Goal: Transaction & Acquisition: Book appointment/travel/reservation

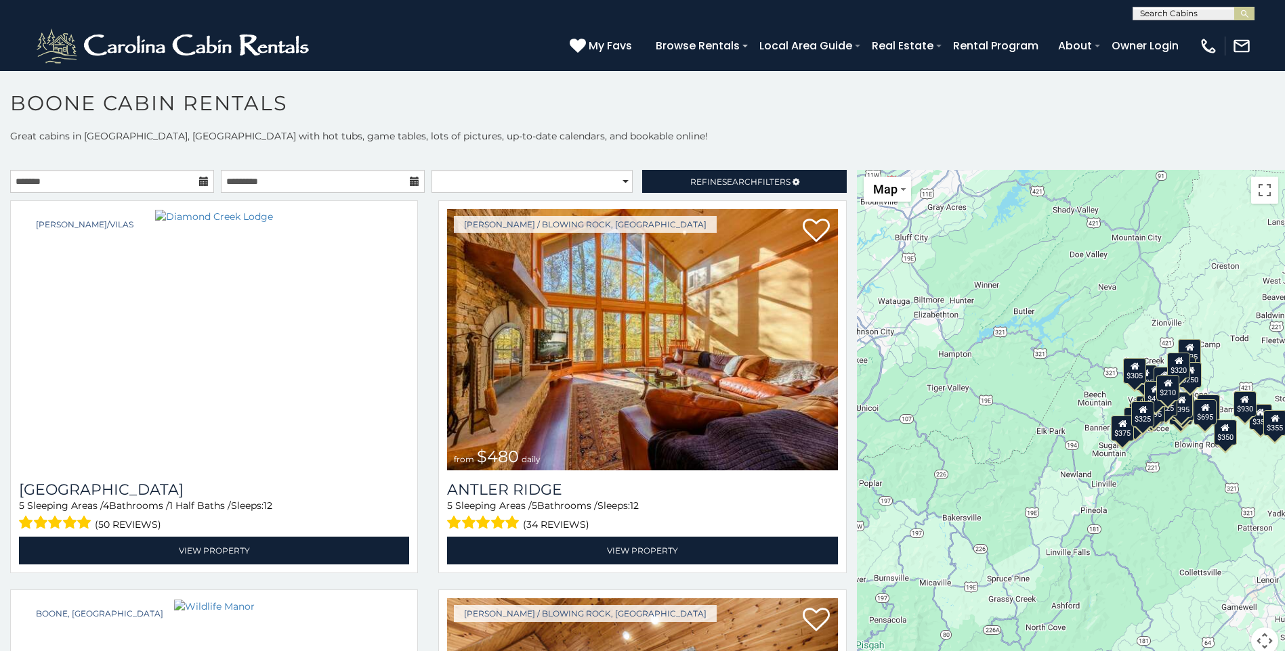
click at [1199, 417] on div "$695" at bounding box center [1204, 413] width 23 height 26
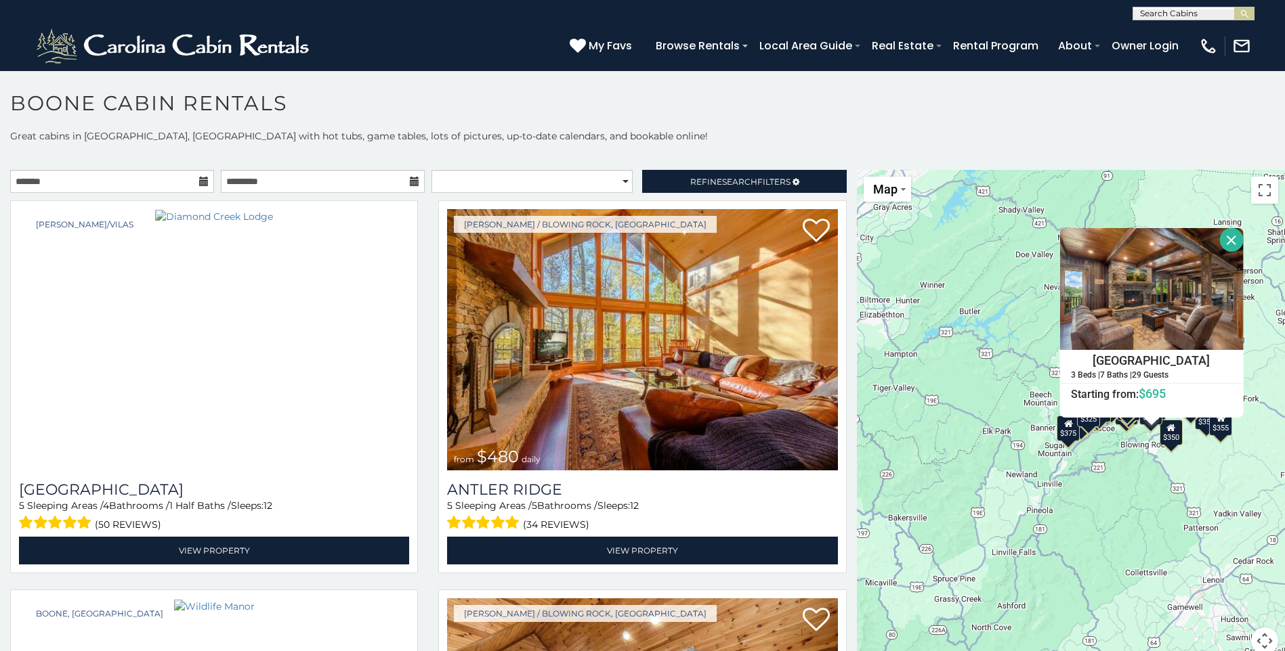
click at [1159, 536] on div "$480 $525 $315 $355 $675 $635 $930 $400 $451 $330 $400 $485 $460 $395 $255 $565…" at bounding box center [1071, 420] width 428 height 501
click at [1229, 240] on button "Close" at bounding box center [1231, 240] width 24 height 24
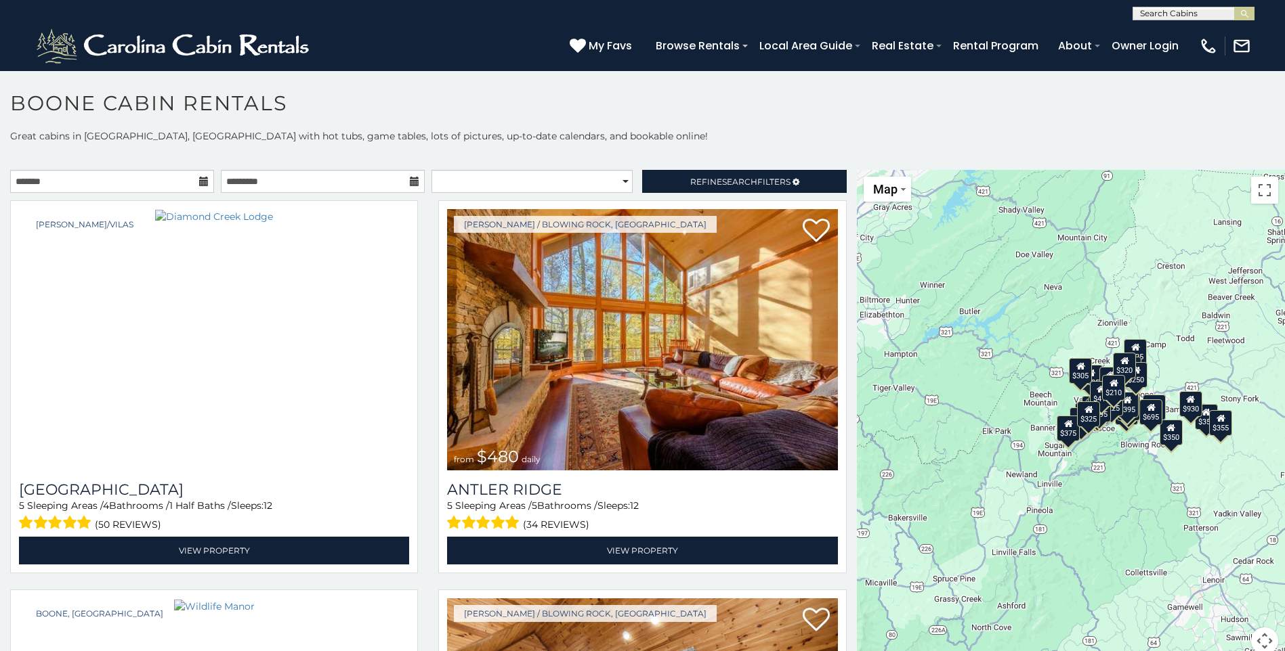
click at [1111, 393] on div "$210" at bounding box center [1113, 388] width 23 height 26
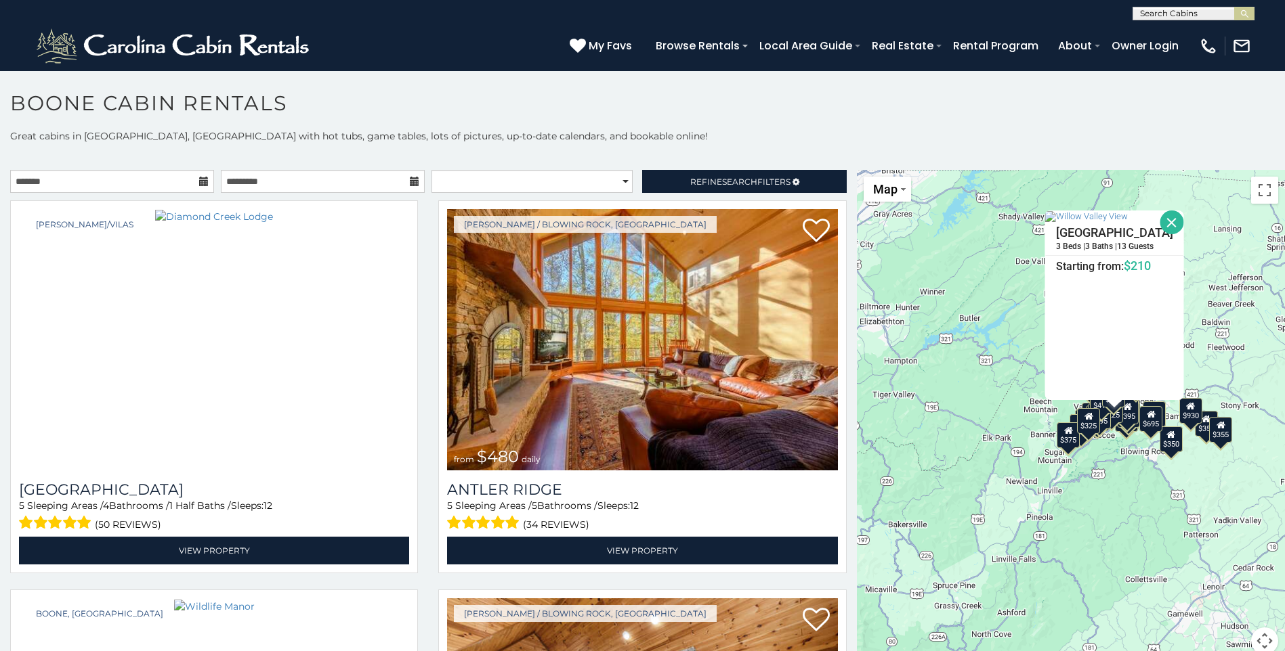
click at [1183, 221] on button "Close" at bounding box center [1171, 223] width 24 height 24
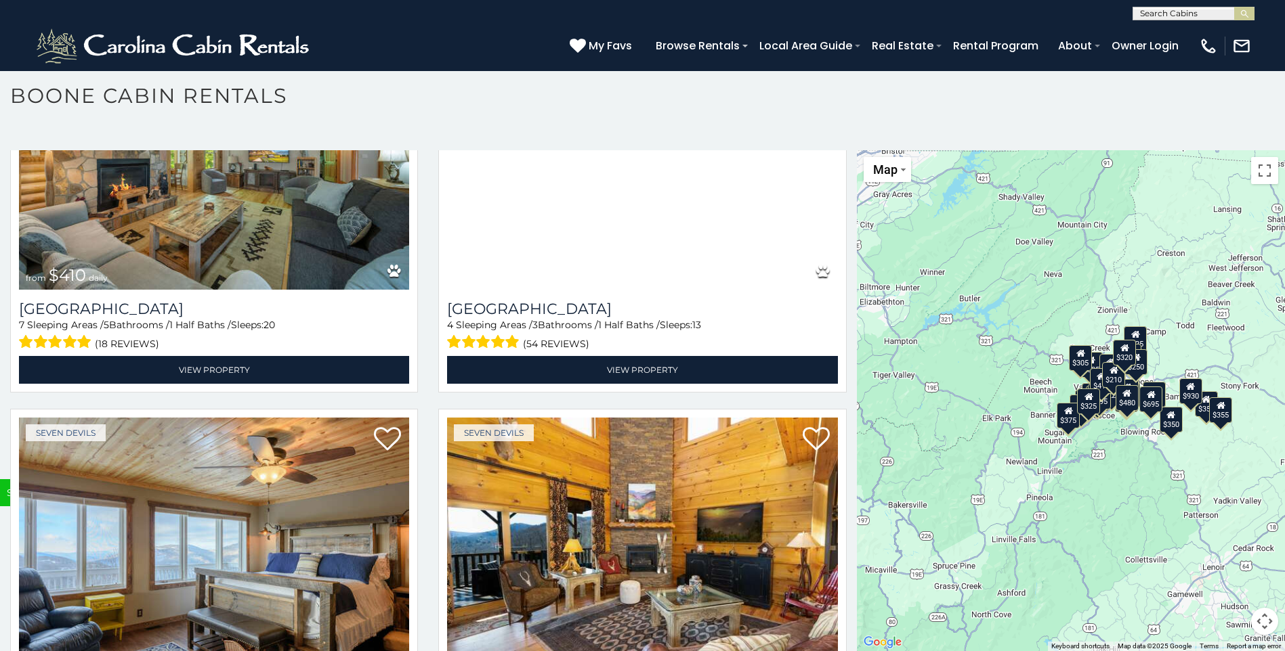
scroll to position [5128, 0]
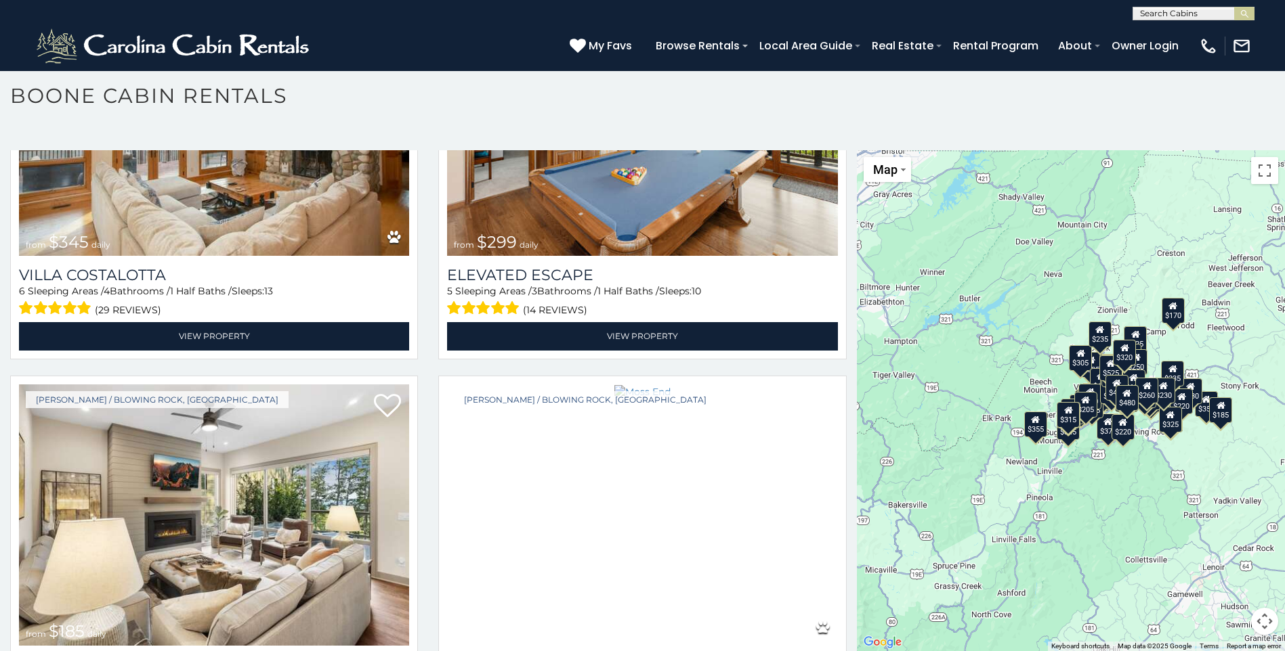
scroll to position [6575, 0]
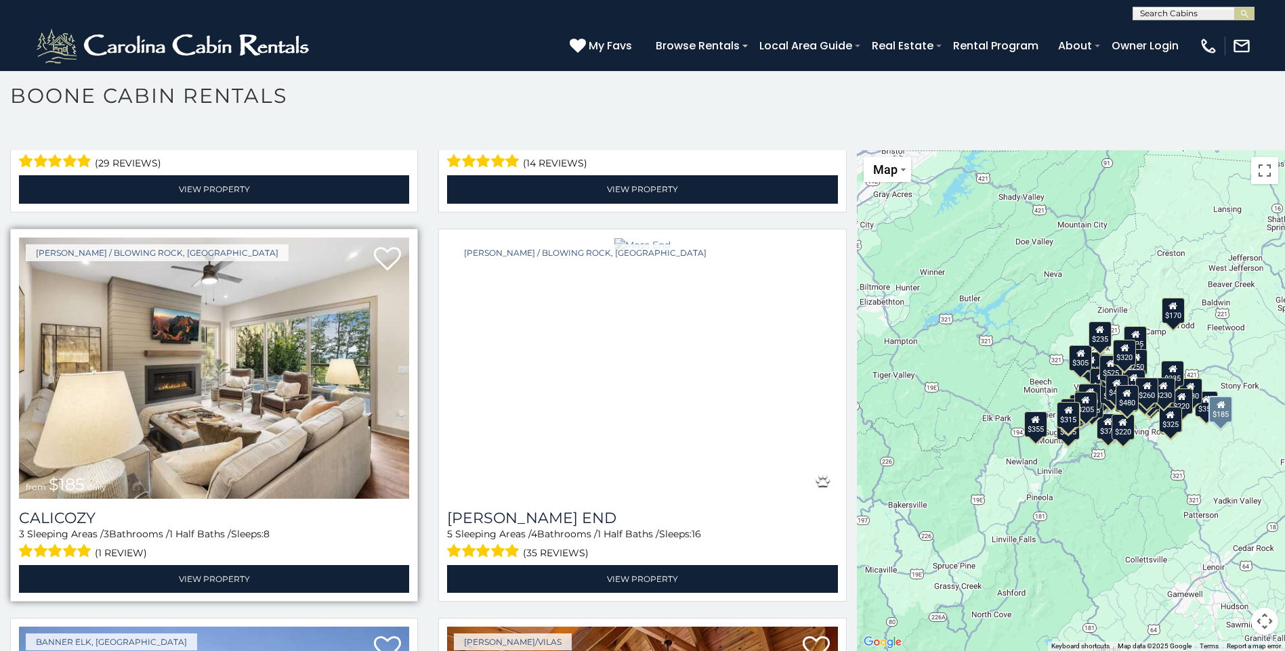
click at [186, 387] on img at bounding box center [214, 368] width 390 height 261
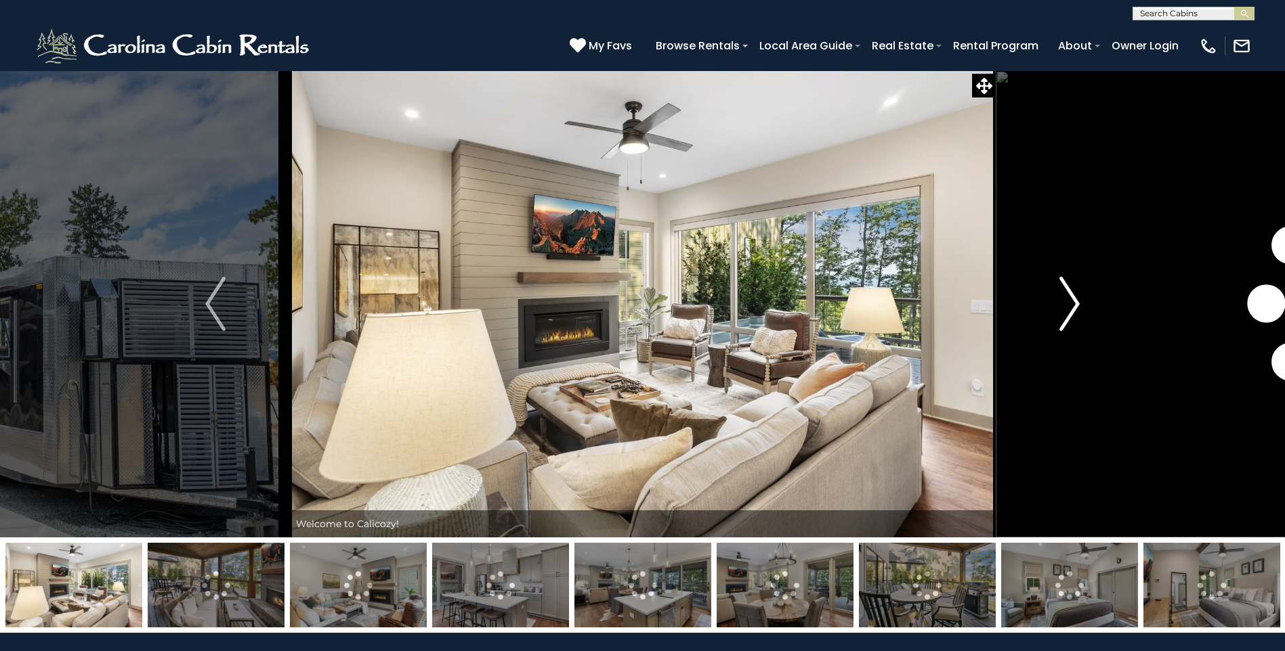
click at [1079, 303] on img "Next" at bounding box center [1069, 304] width 20 height 54
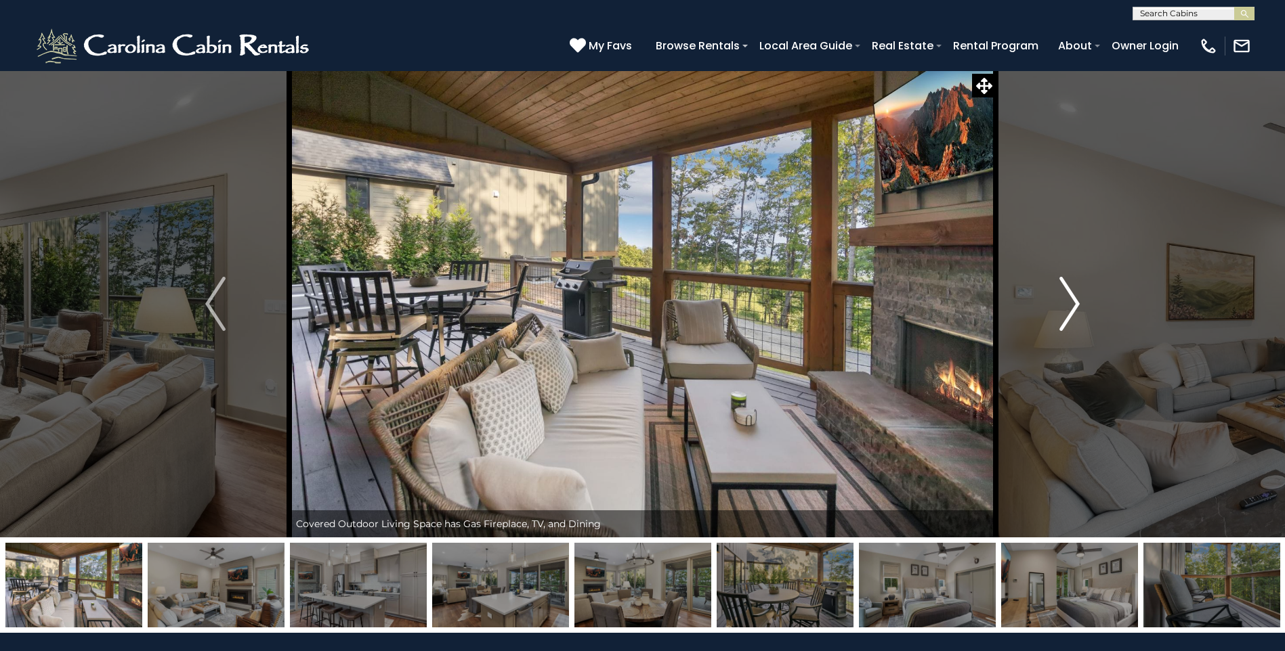
click at [1079, 303] on img "Next" at bounding box center [1069, 304] width 20 height 54
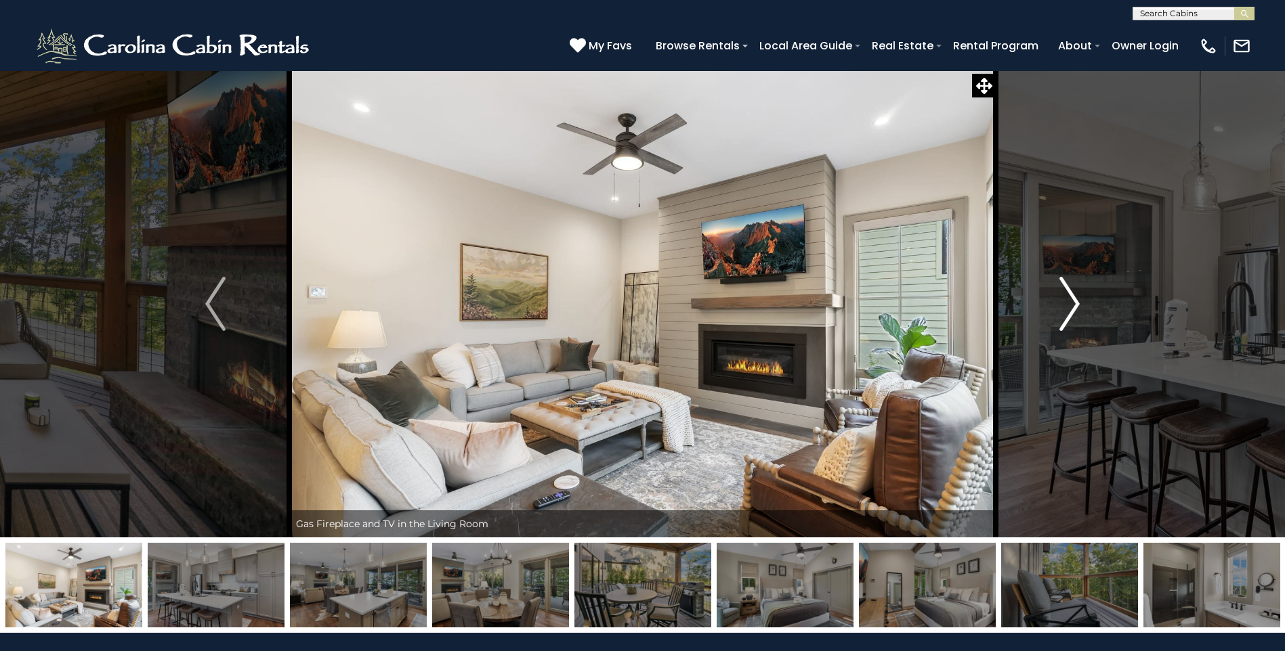
click at [1079, 303] on img "Next" at bounding box center [1069, 304] width 20 height 54
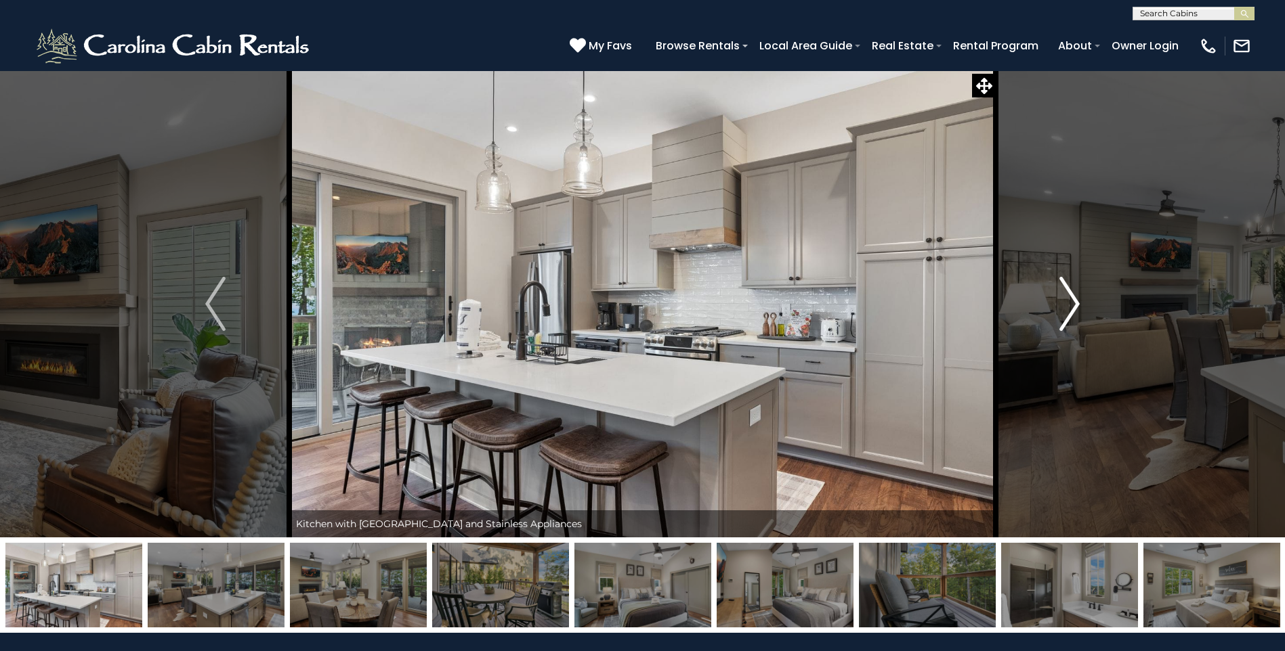
click at [1079, 303] on img "Next" at bounding box center [1069, 304] width 20 height 54
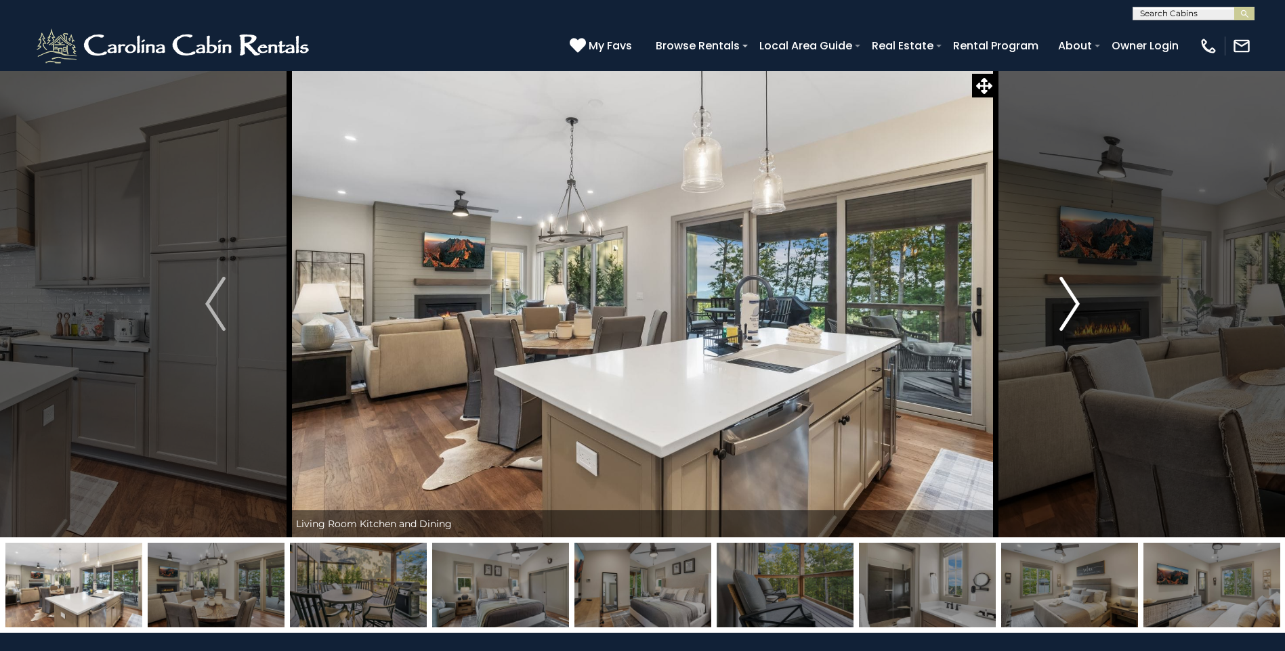
click at [1079, 303] on img "Next" at bounding box center [1069, 304] width 20 height 54
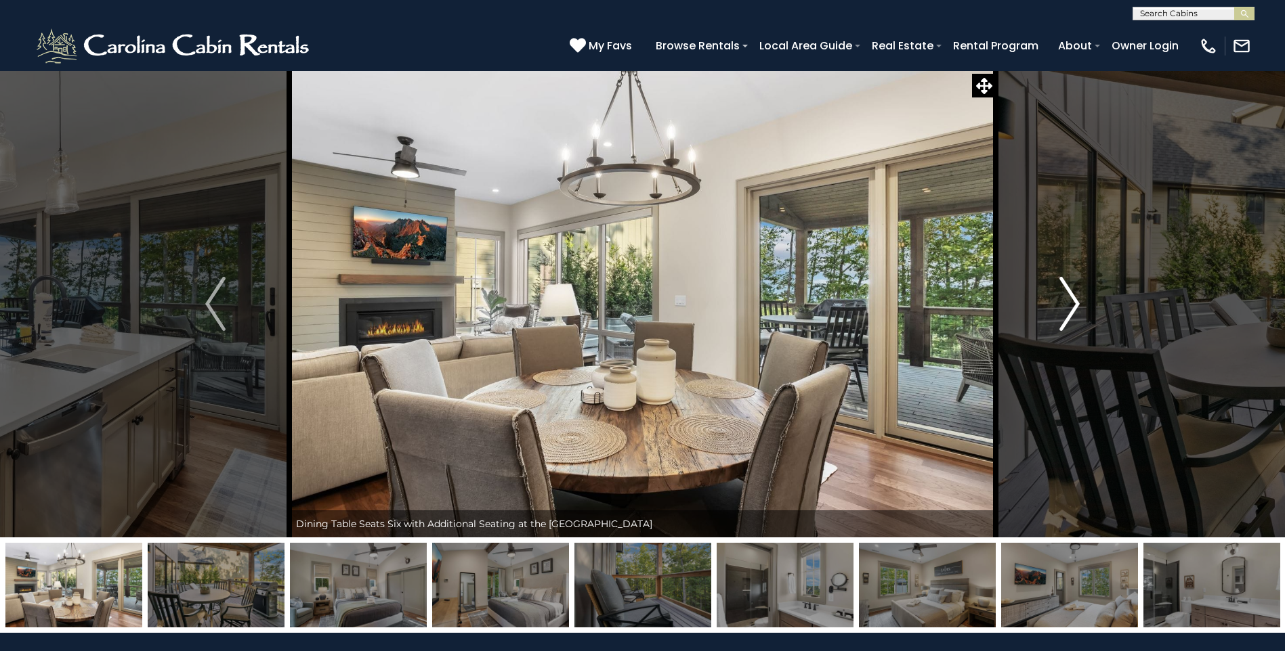
click at [1079, 303] on img "Next" at bounding box center [1069, 304] width 20 height 54
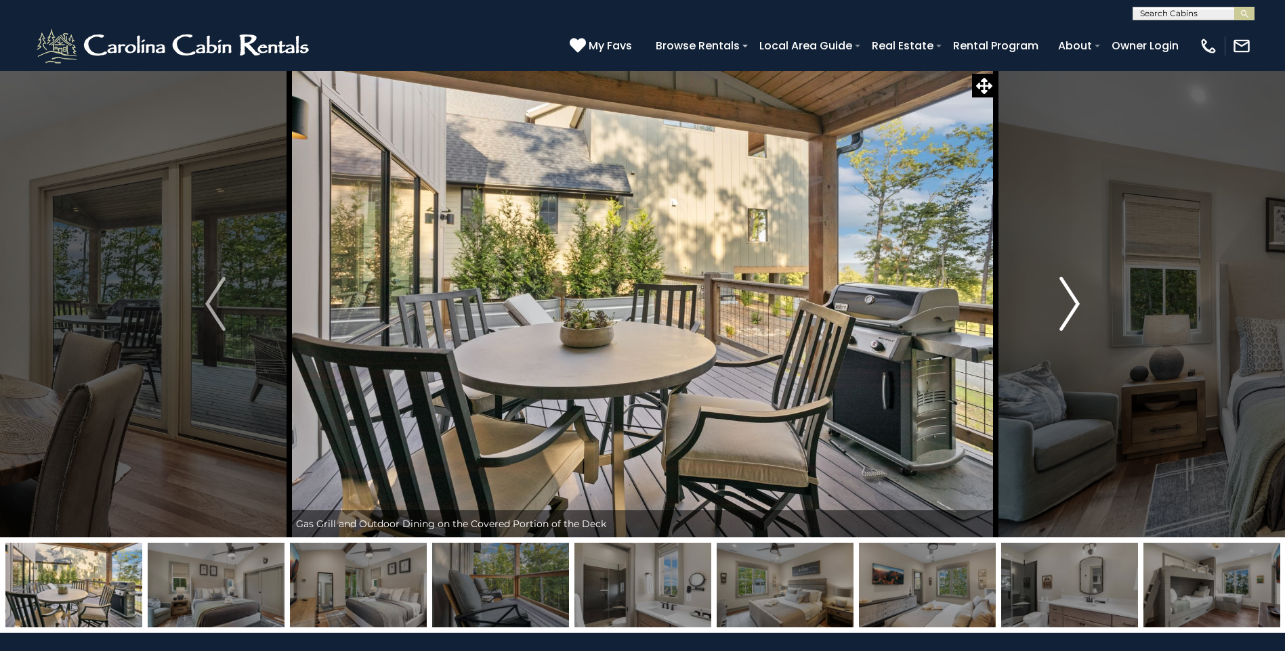
click at [1079, 303] on img "Next" at bounding box center [1069, 304] width 20 height 54
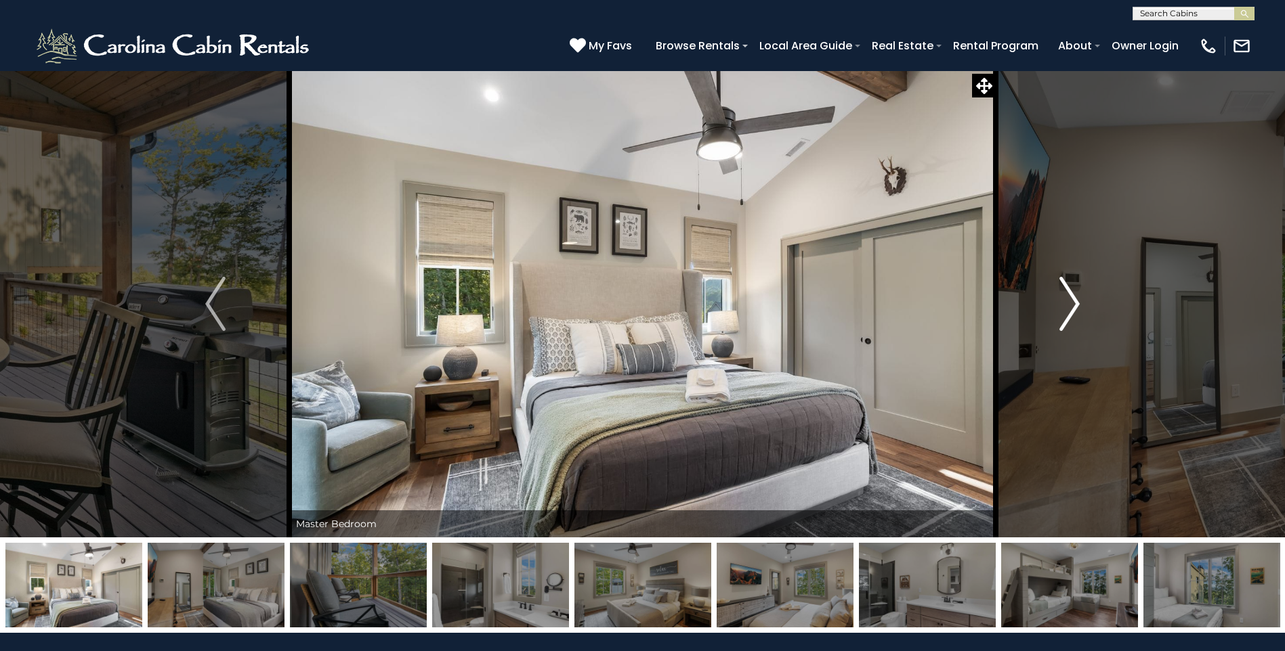
click at [1079, 303] on img "Next" at bounding box center [1069, 304] width 20 height 54
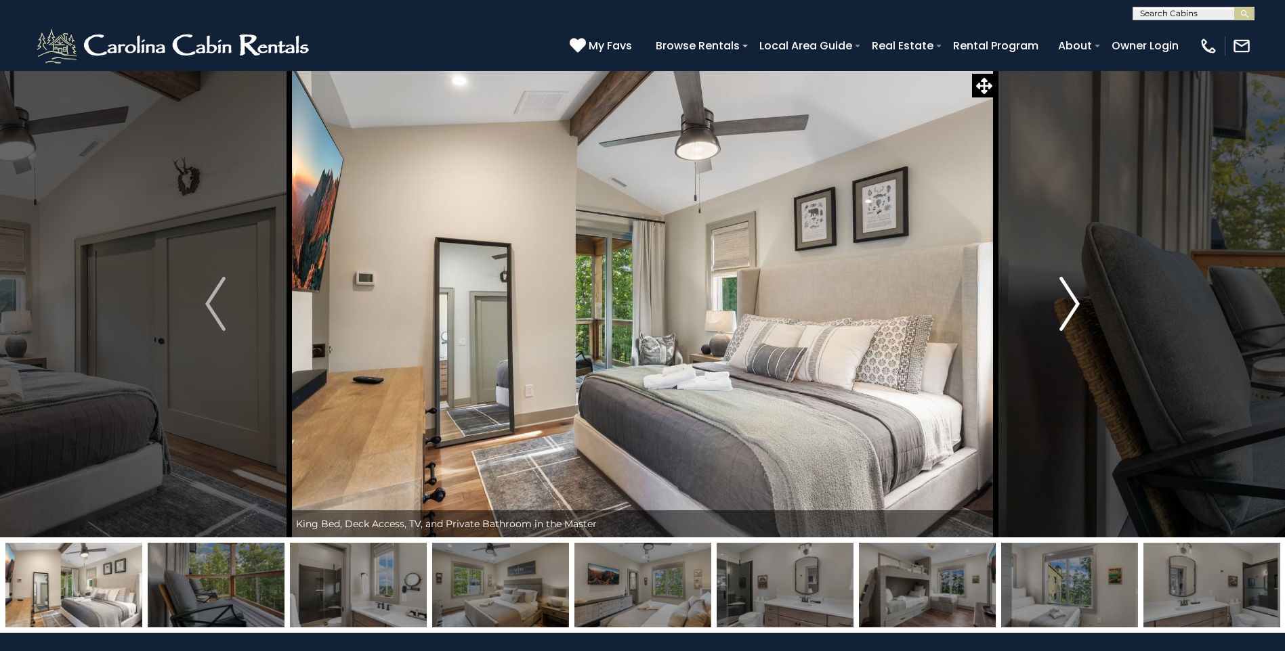
click at [1079, 303] on img "Next" at bounding box center [1069, 304] width 20 height 54
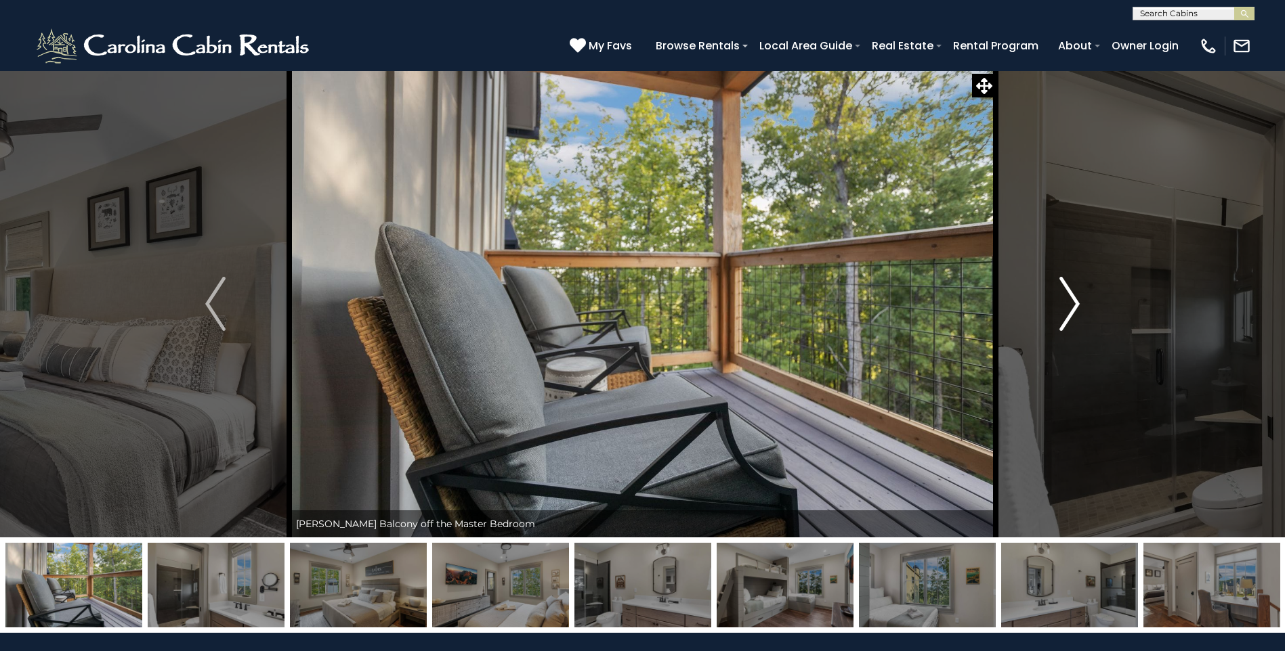
click at [1079, 303] on img "Next" at bounding box center [1069, 304] width 20 height 54
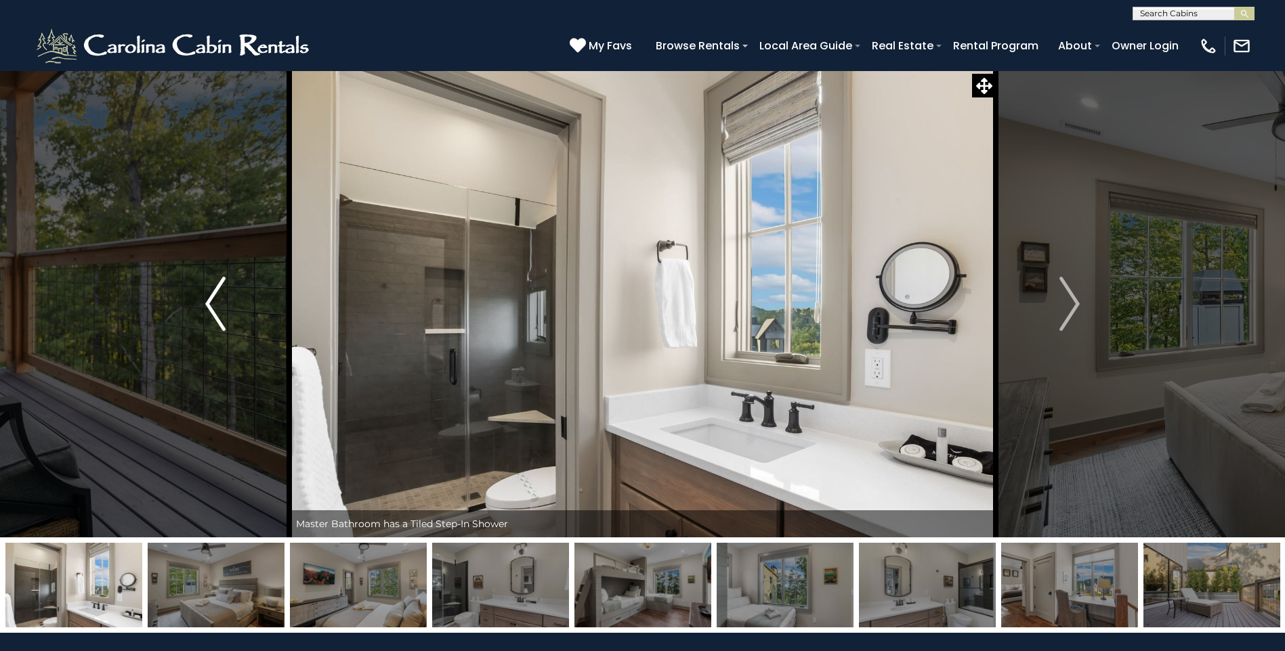
click at [209, 299] on img "Previous" at bounding box center [215, 304] width 20 height 54
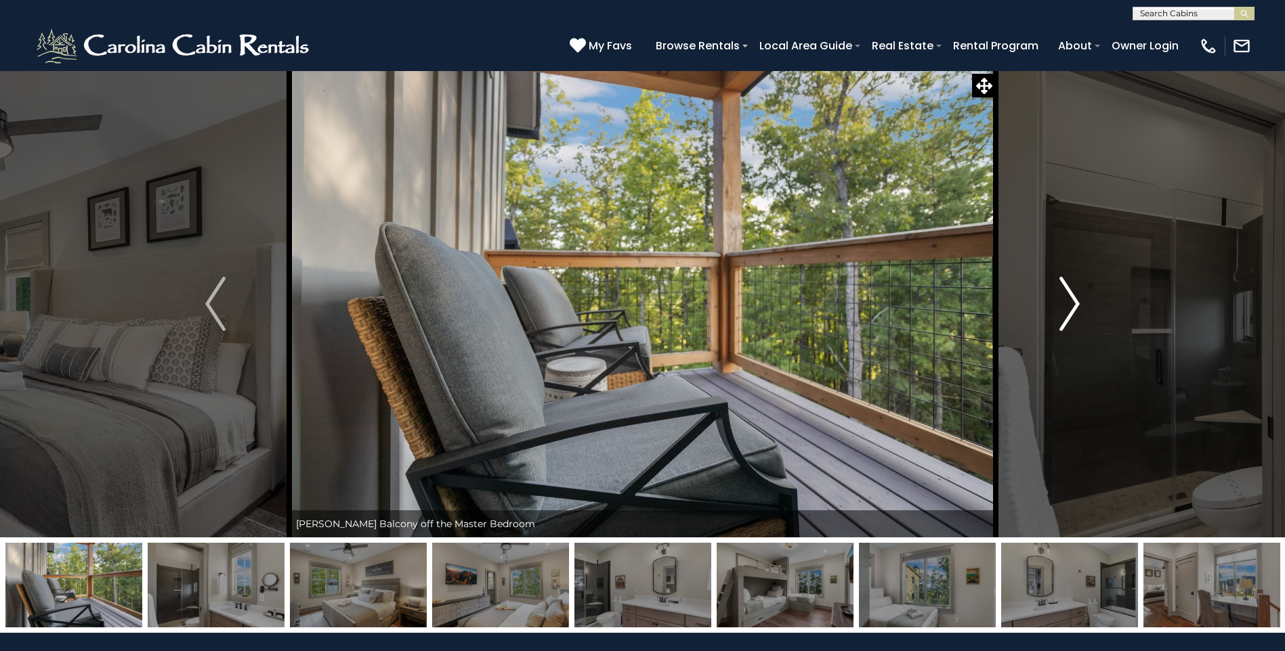
click at [1071, 296] on img "Next" at bounding box center [1069, 304] width 20 height 54
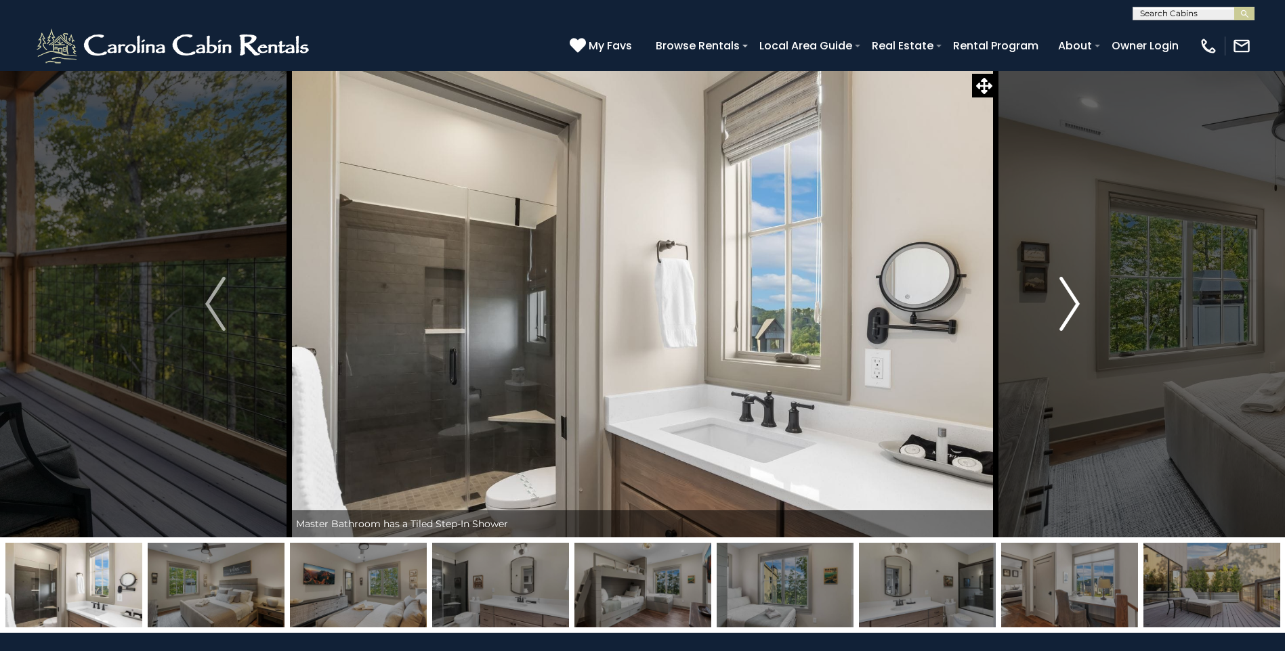
click at [1071, 296] on img "Next" at bounding box center [1069, 304] width 20 height 54
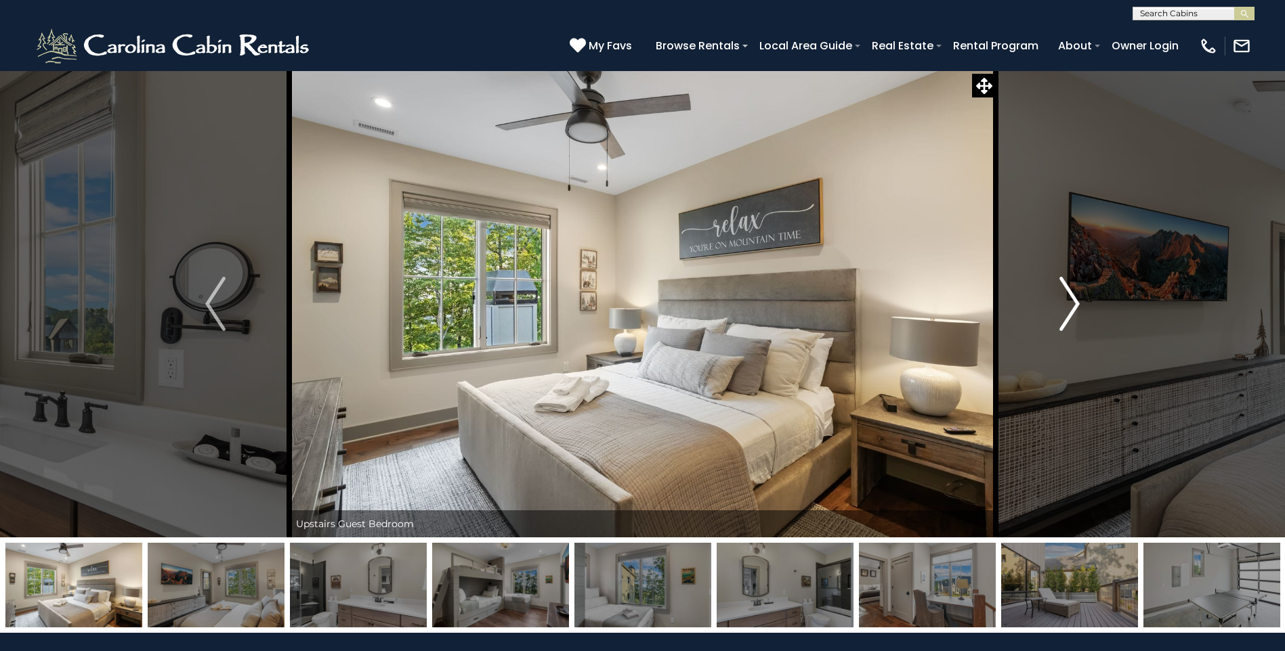
click at [1071, 293] on img "Next" at bounding box center [1069, 304] width 20 height 54
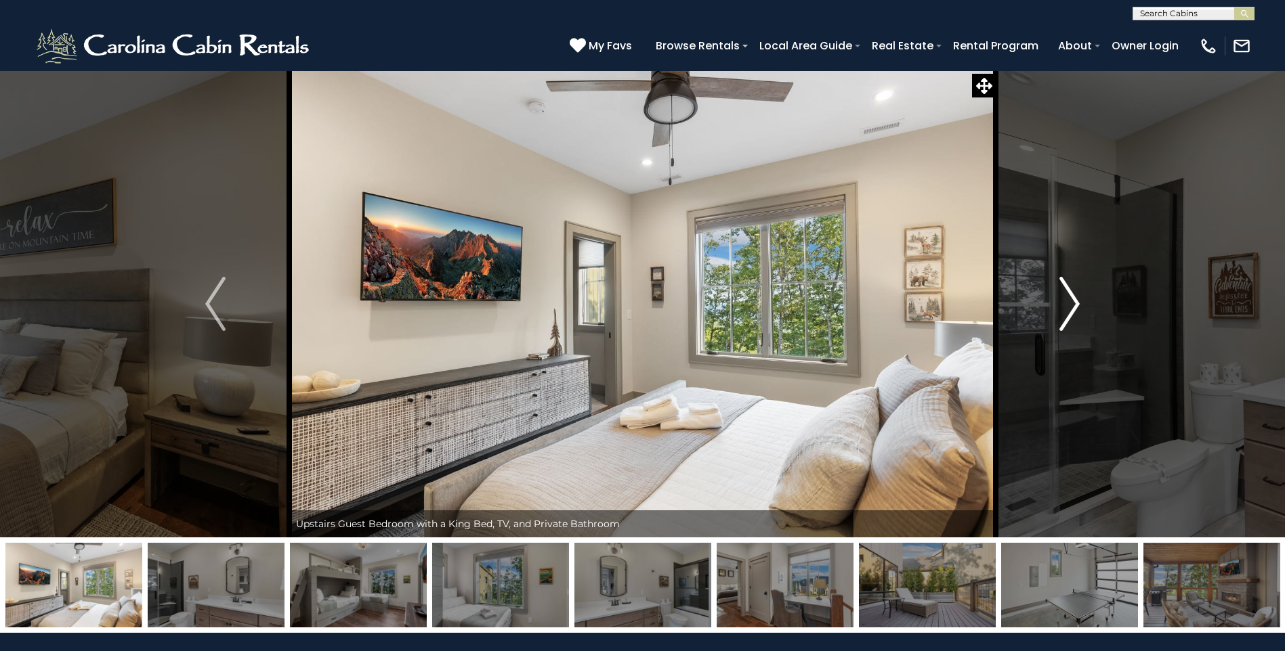
click at [1073, 295] on img "Next" at bounding box center [1069, 304] width 20 height 54
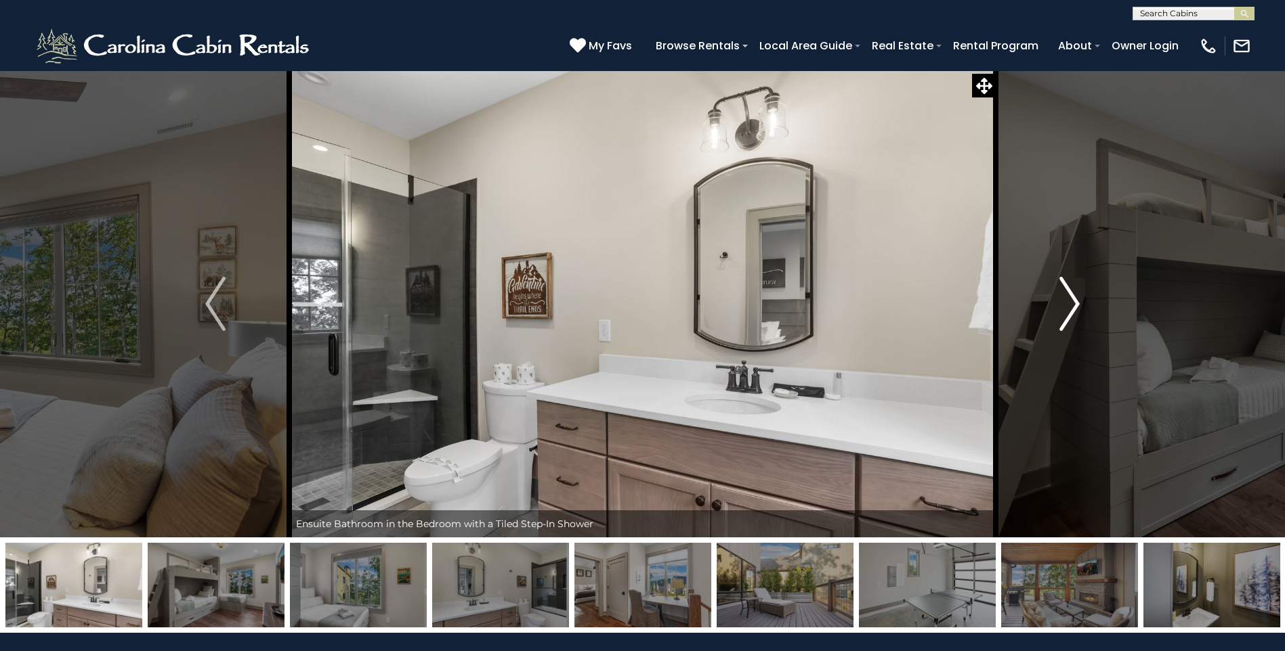
click at [1073, 295] on img "Next" at bounding box center [1069, 304] width 20 height 54
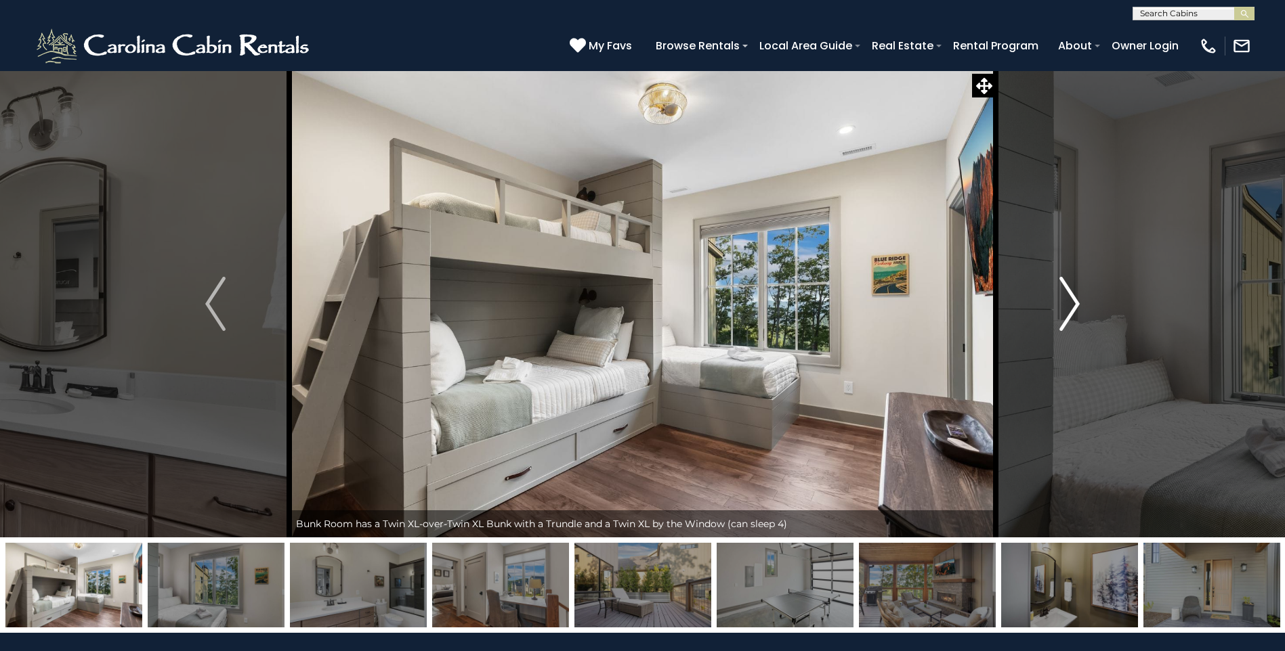
click at [1073, 295] on img "Next" at bounding box center [1069, 304] width 20 height 54
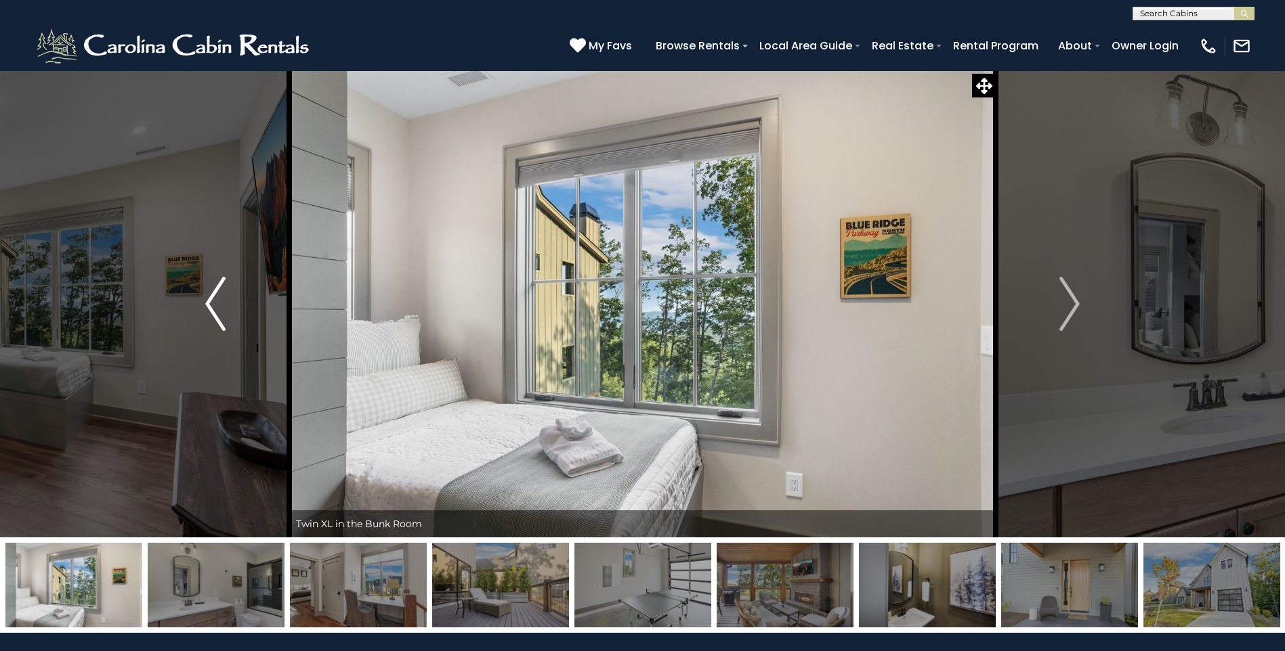
click at [211, 305] on img "Previous" at bounding box center [215, 304] width 20 height 54
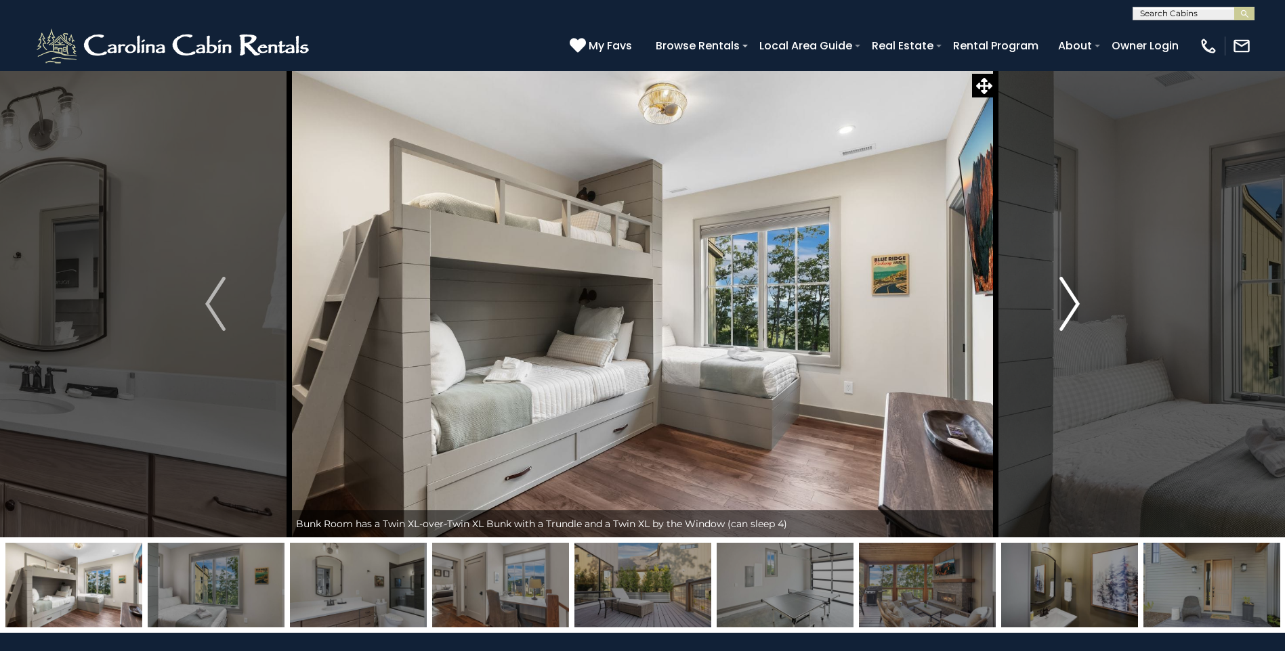
click at [1075, 301] on img "Next" at bounding box center [1069, 304] width 20 height 54
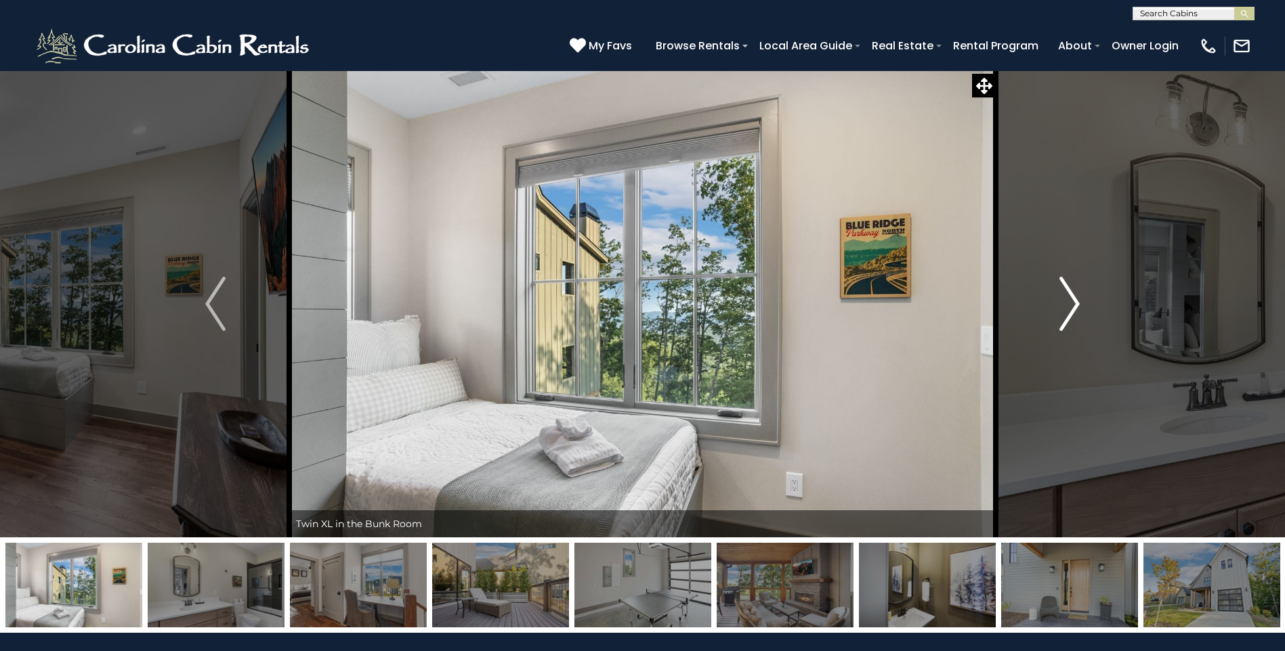
click at [1071, 299] on img "Next" at bounding box center [1069, 304] width 20 height 54
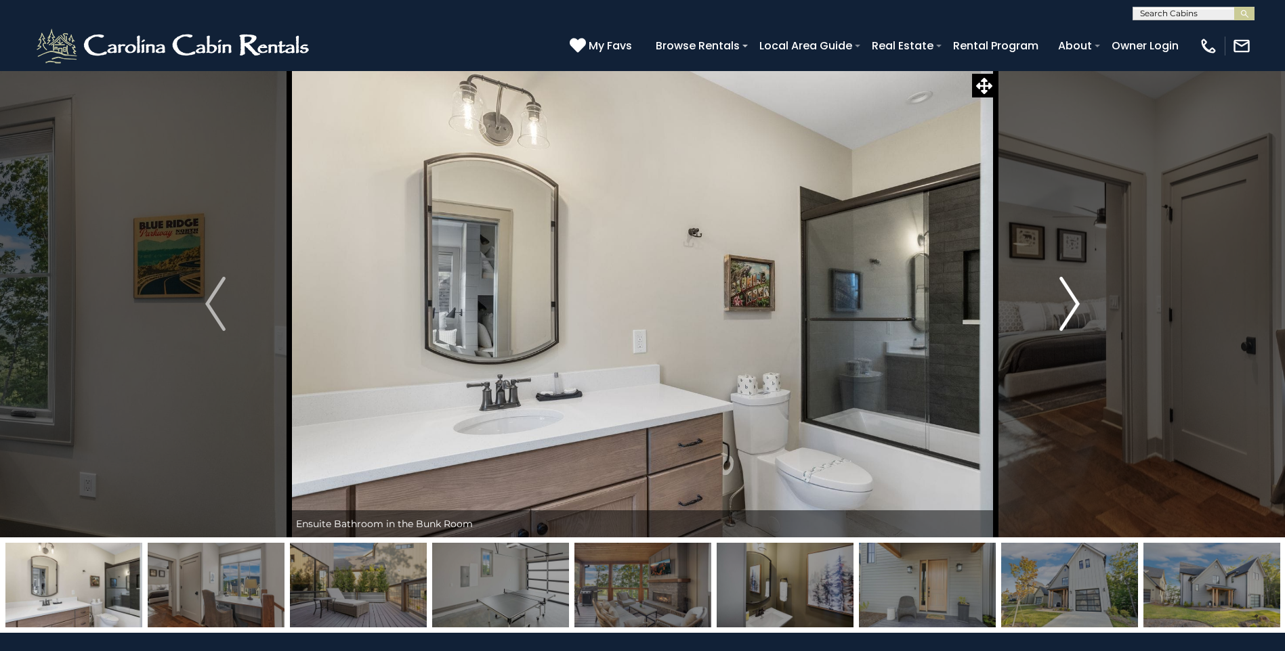
click at [1069, 297] on img "Next" at bounding box center [1069, 304] width 20 height 54
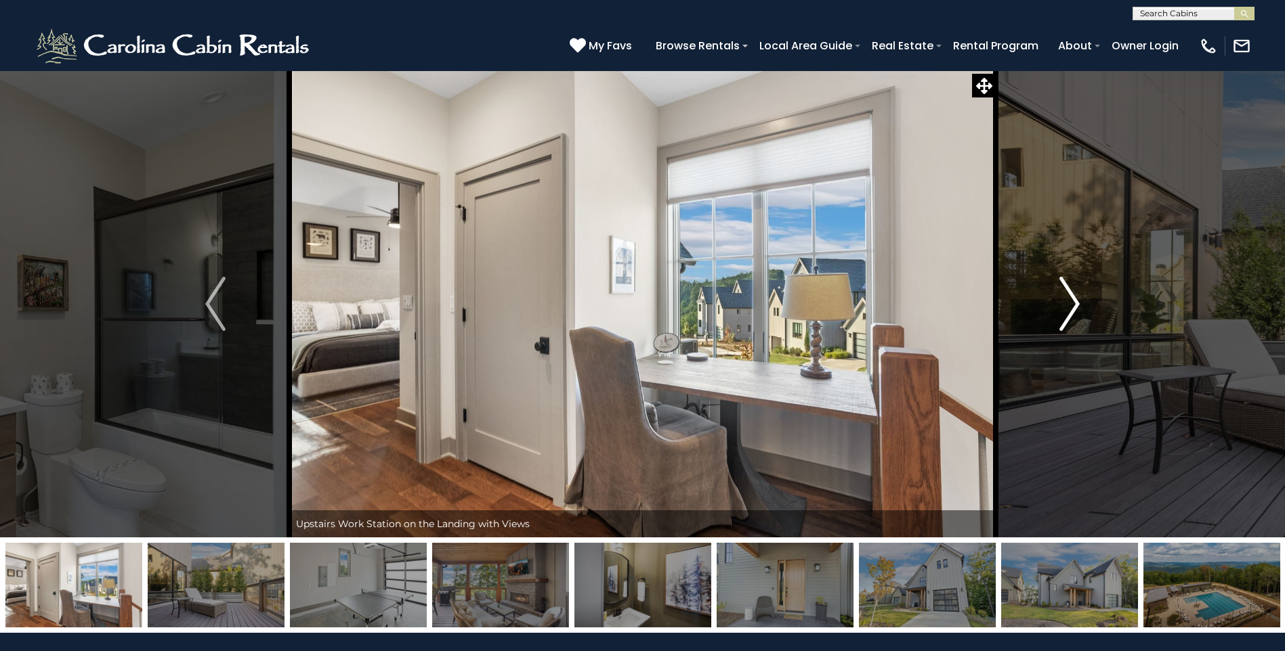
click at [1069, 297] on img "Next" at bounding box center [1069, 304] width 20 height 54
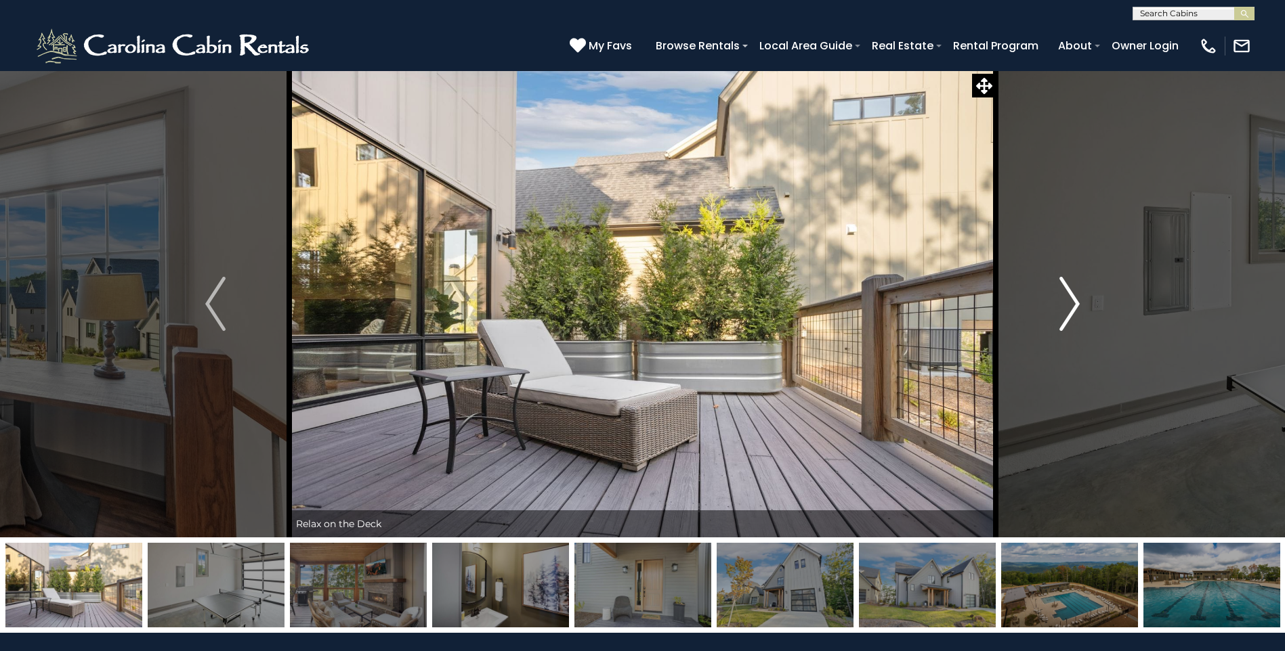
click at [1069, 297] on img "Next" at bounding box center [1069, 304] width 20 height 54
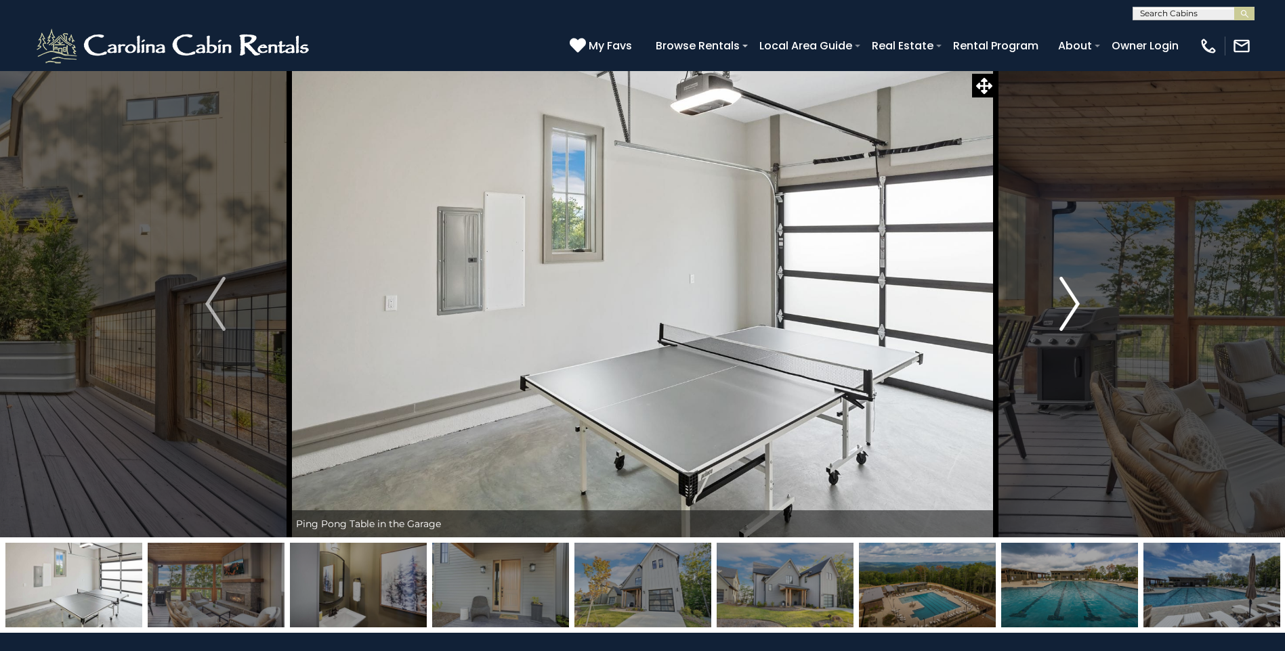
click at [1069, 297] on img "Next" at bounding box center [1069, 304] width 20 height 54
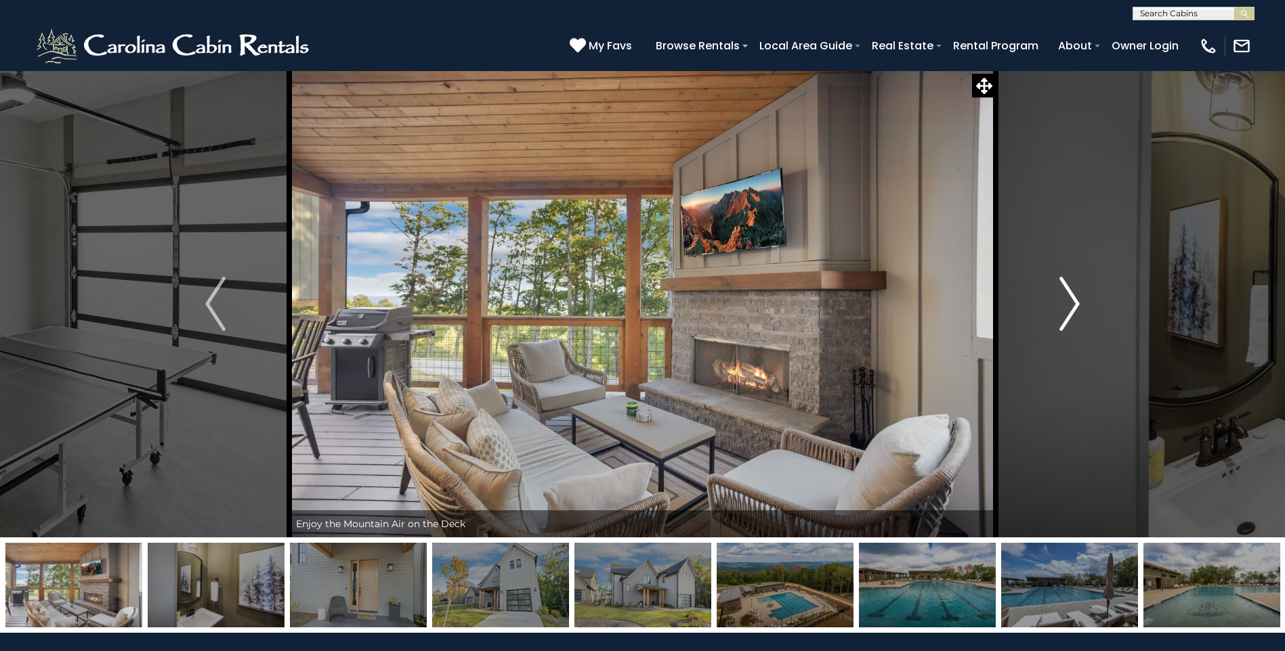
click at [1069, 297] on img "Next" at bounding box center [1069, 304] width 20 height 54
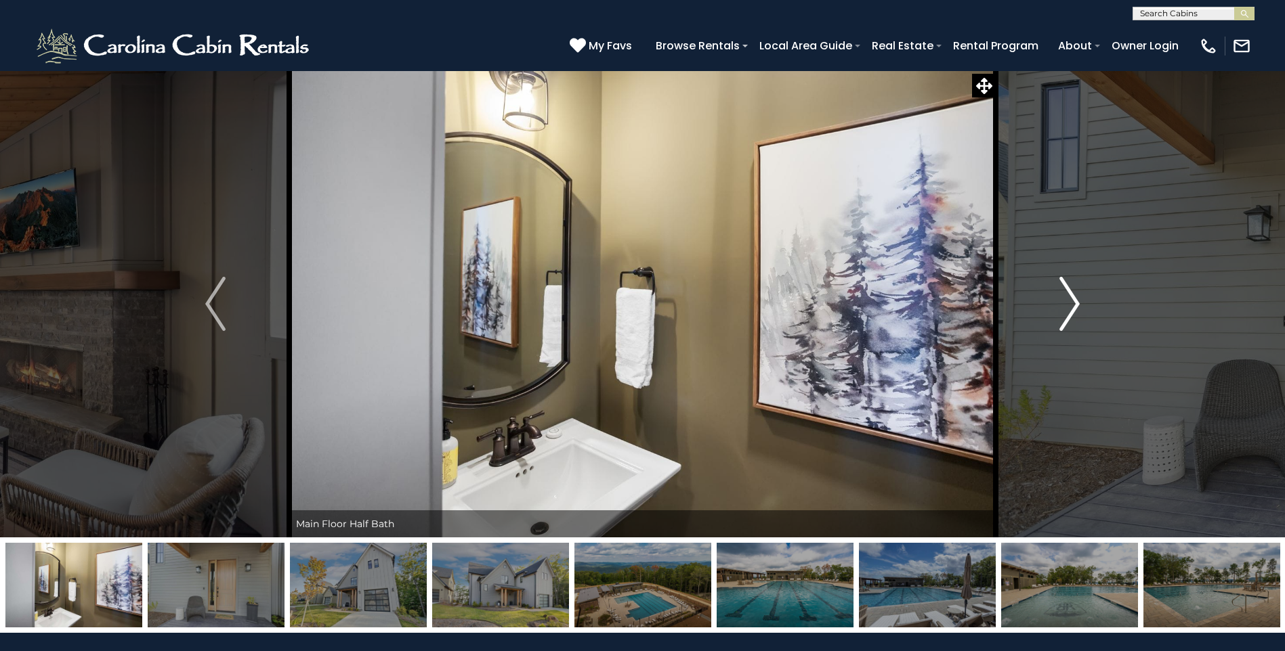
click at [1069, 297] on img "Next" at bounding box center [1069, 304] width 20 height 54
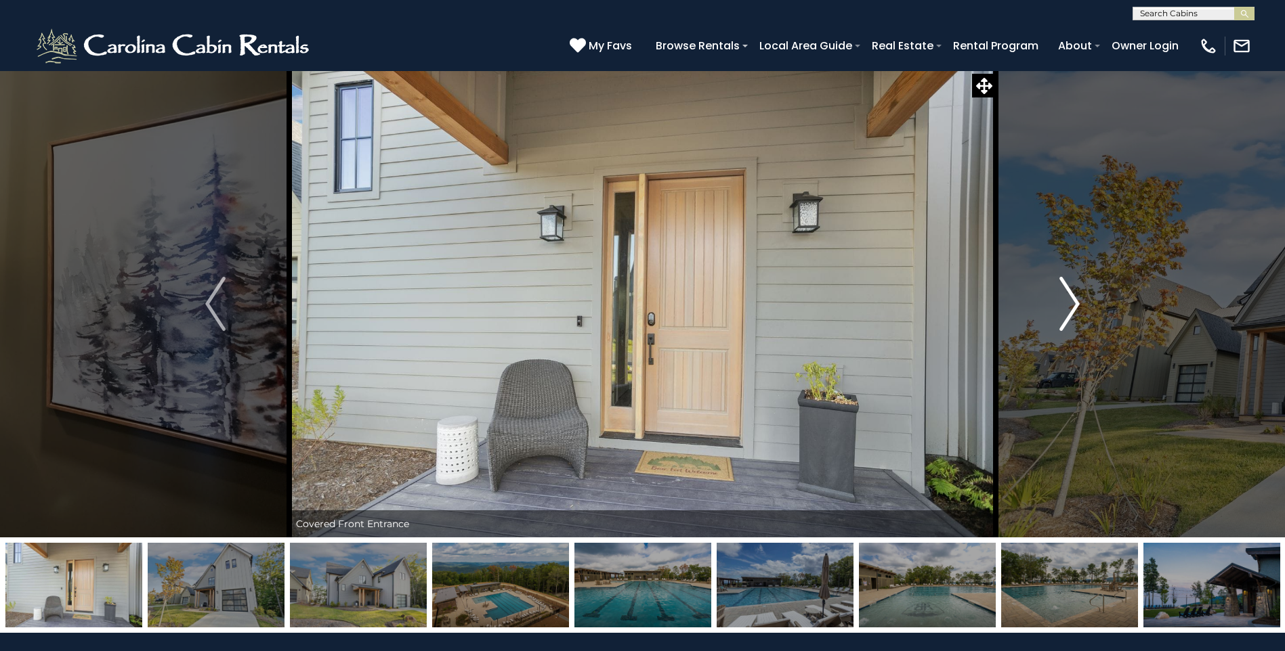
click at [1069, 297] on img "Next" at bounding box center [1069, 304] width 20 height 54
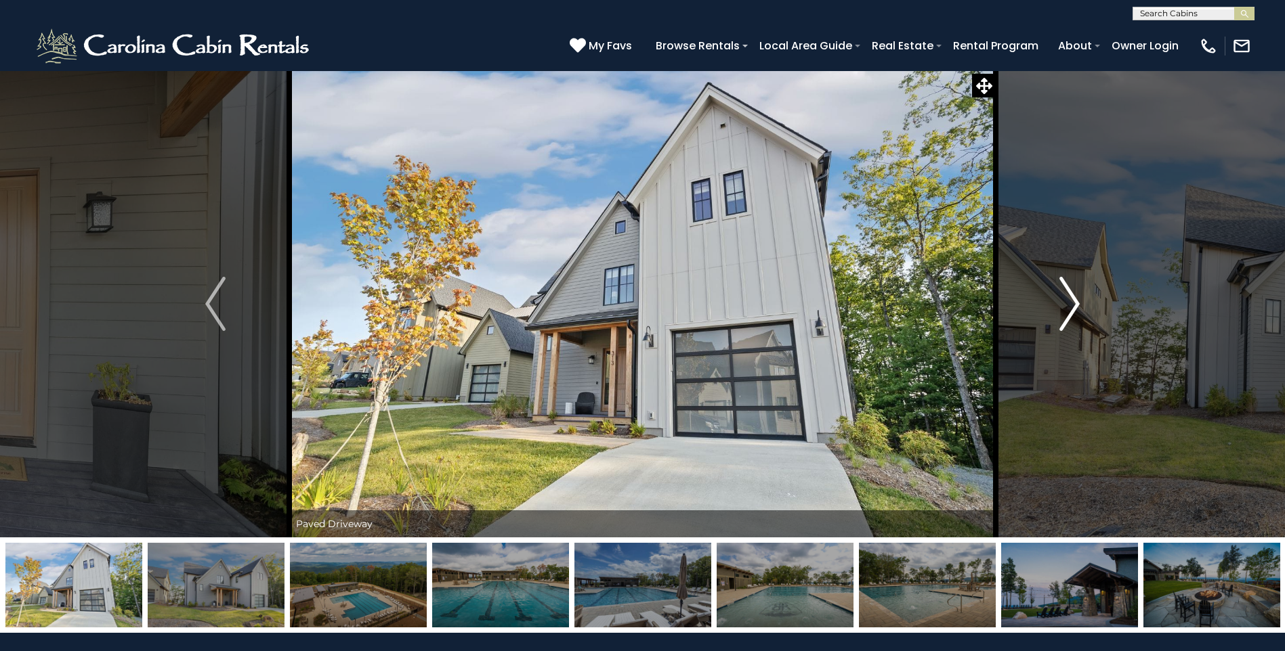
click at [1069, 297] on img "Next" at bounding box center [1069, 304] width 20 height 54
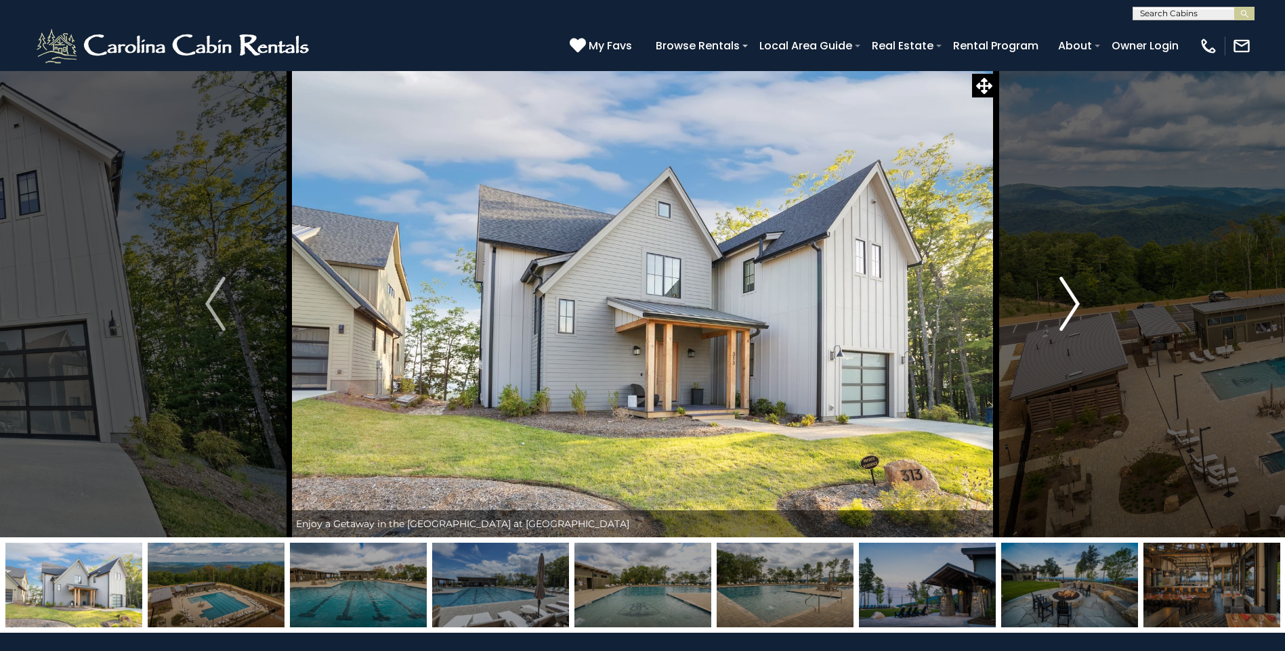
click at [1069, 297] on img "Next" at bounding box center [1069, 304] width 20 height 54
